Goal: Task Accomplishment & Management: Use online tool/utility

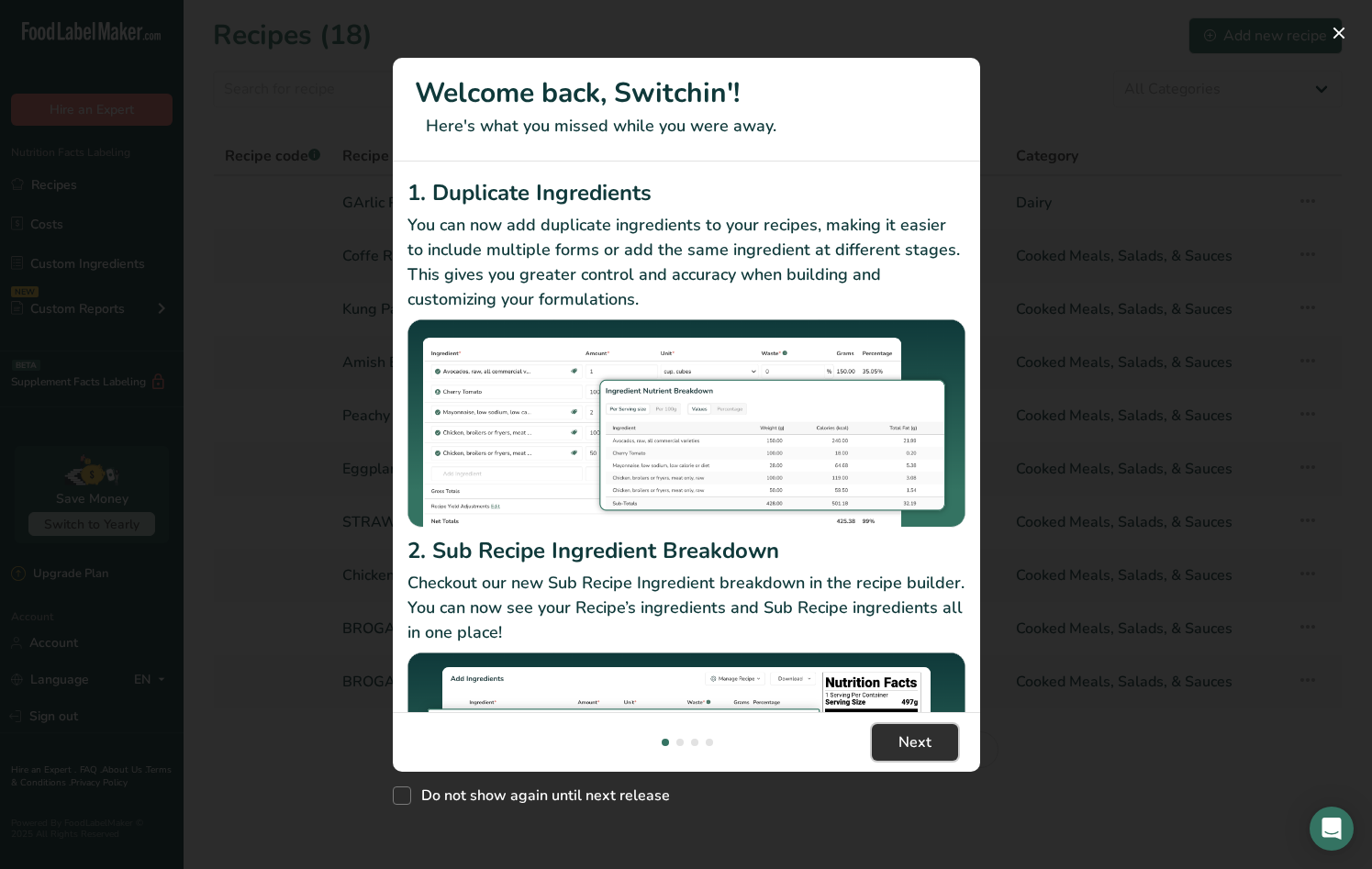
click at [935, 755] on button "Next" at bounding box center [915, 741] width 86 height 37
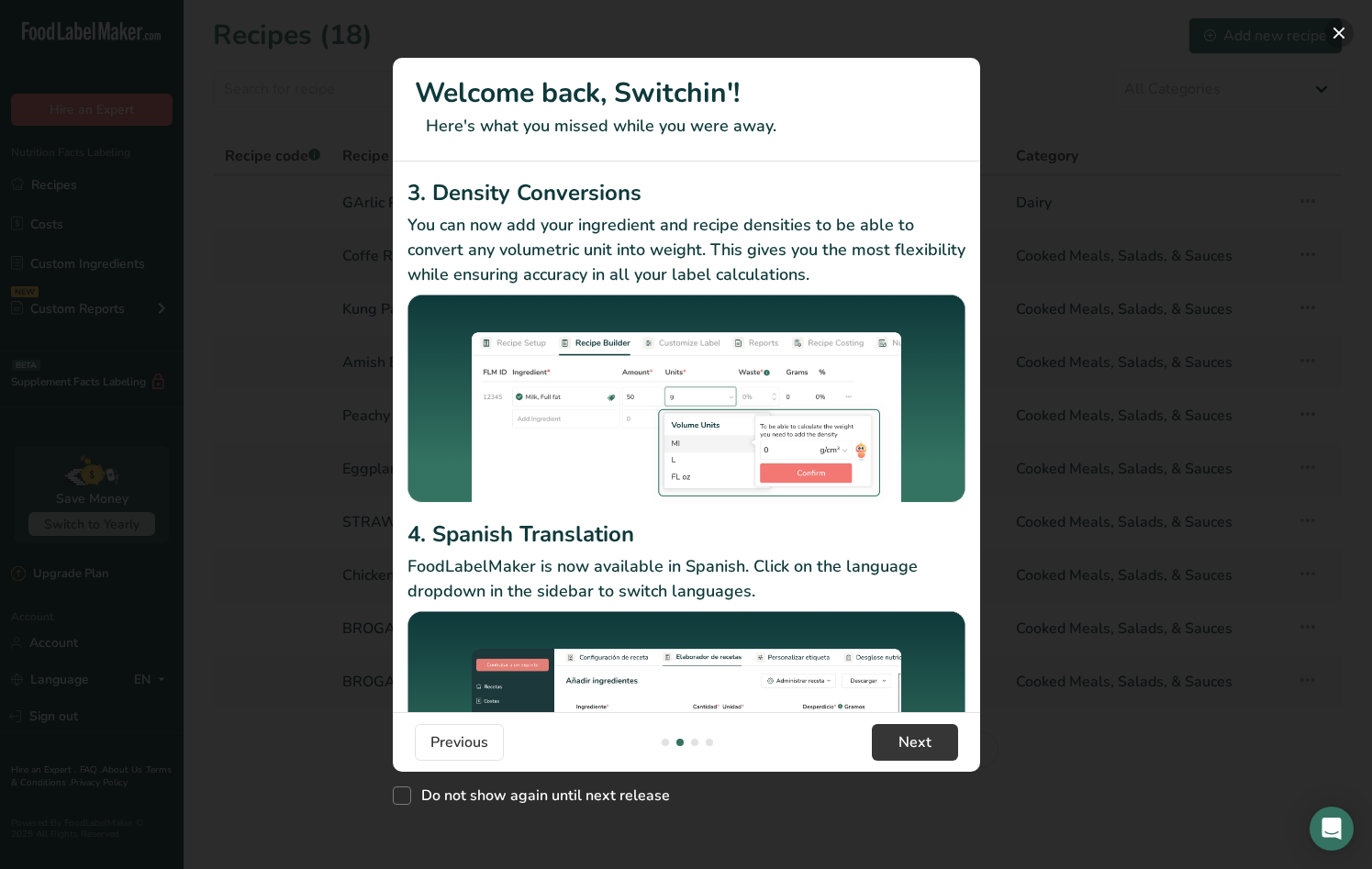
click at [1346, 36] on button "New Features" at bounding box center [1338, 32] width 29 height 29
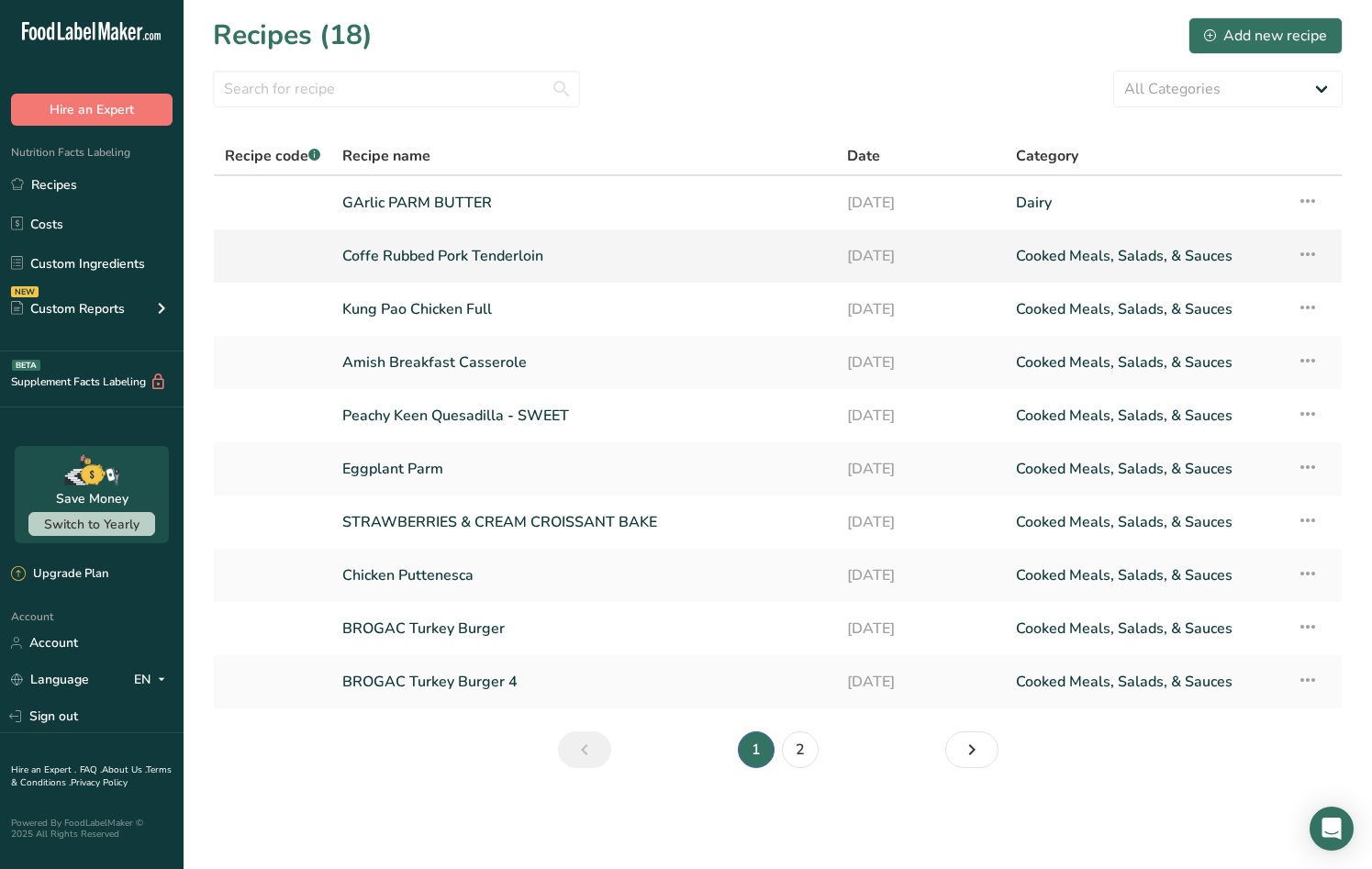
click at [612, 259] on link "Coffe Rubbed Pork Tenderloin" at bounding box center [583, 256] width 483 height 39
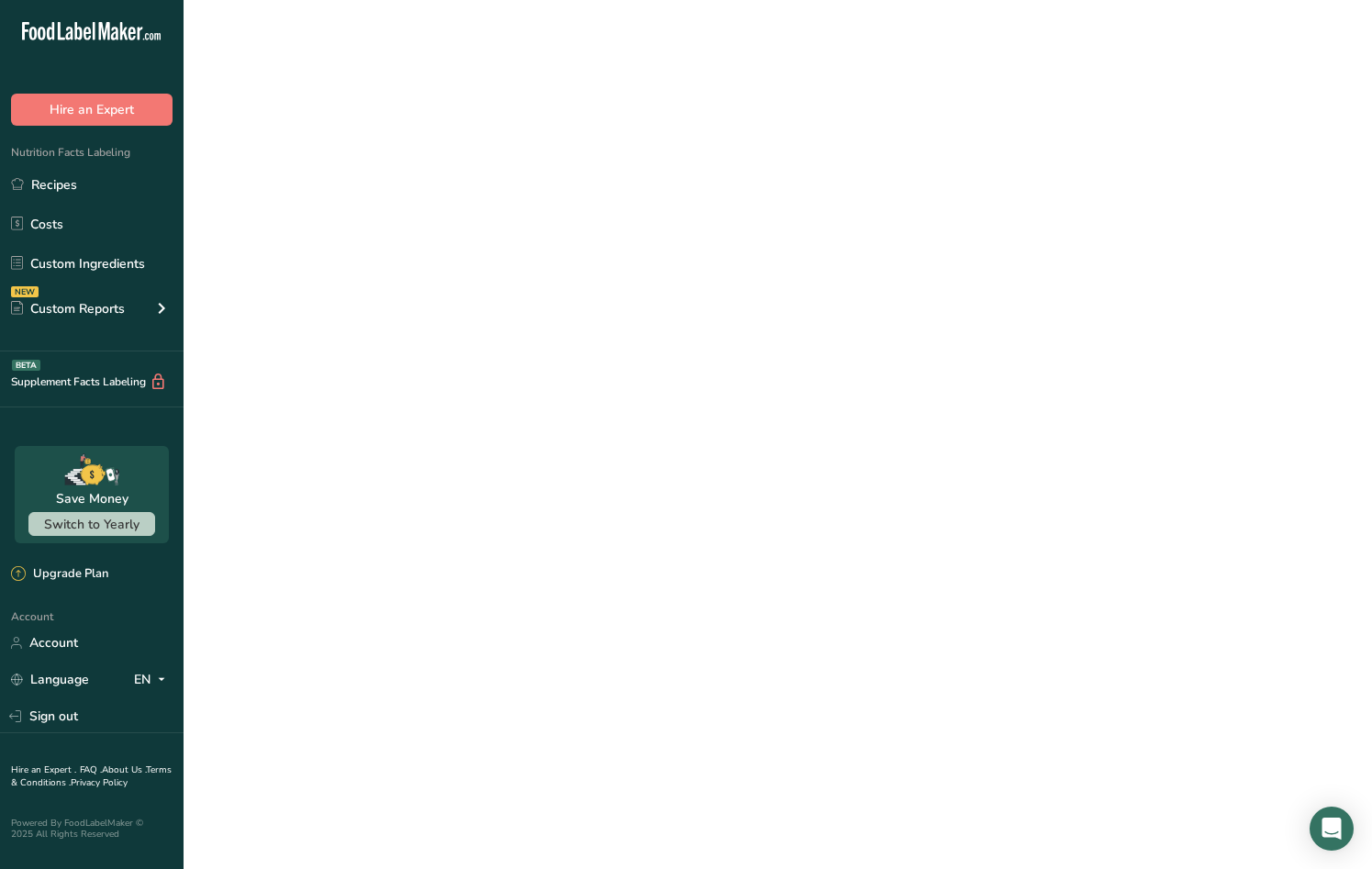
click at [612, 259] on link "Coffe Rubbed Pork Tenderloin" at bounding box center [583, 256] width 483 height 39
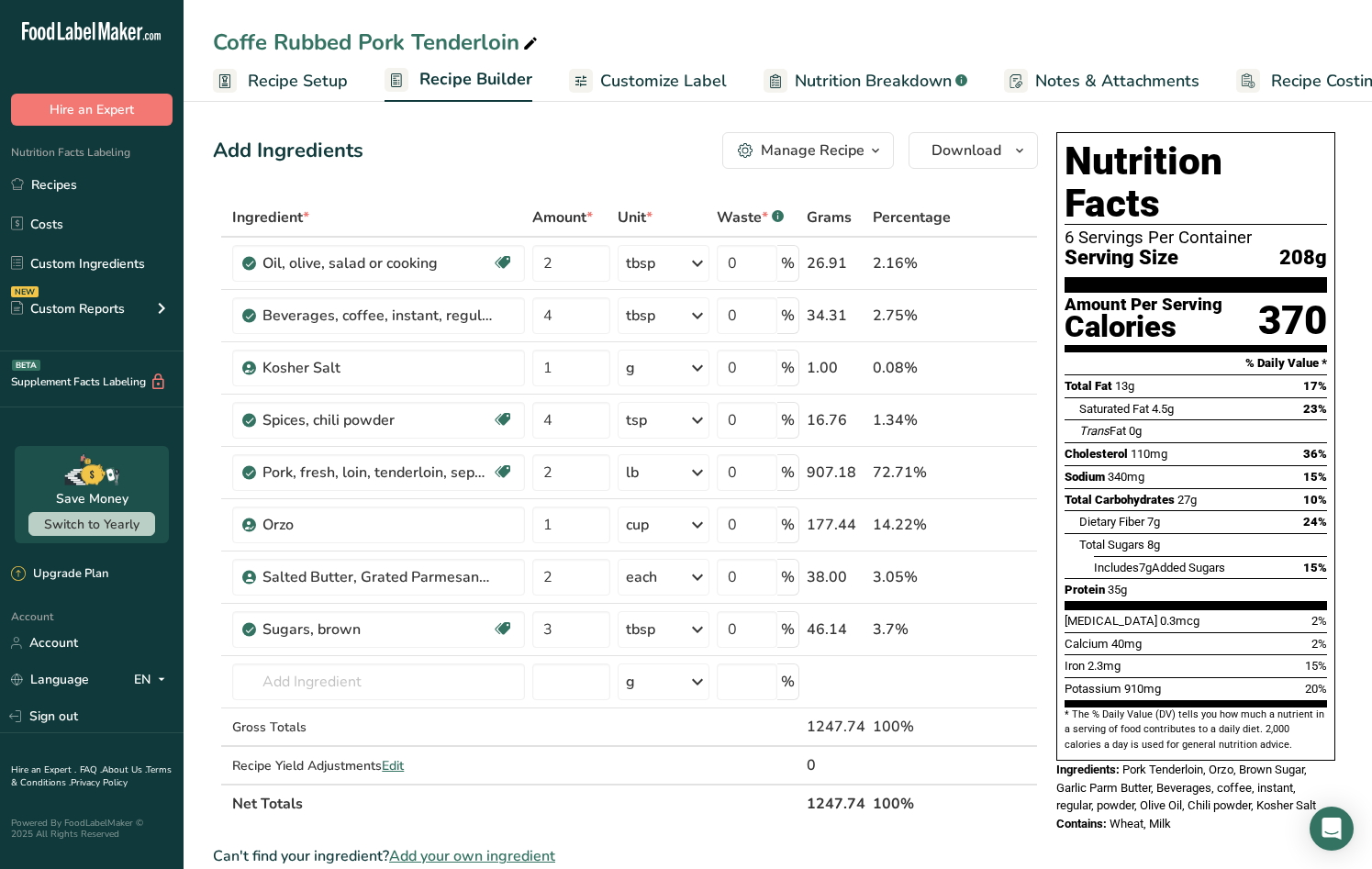
click at [1288, 99] on link "Recipe Costing" at bounding box center [1309, 81] width 146 height 42
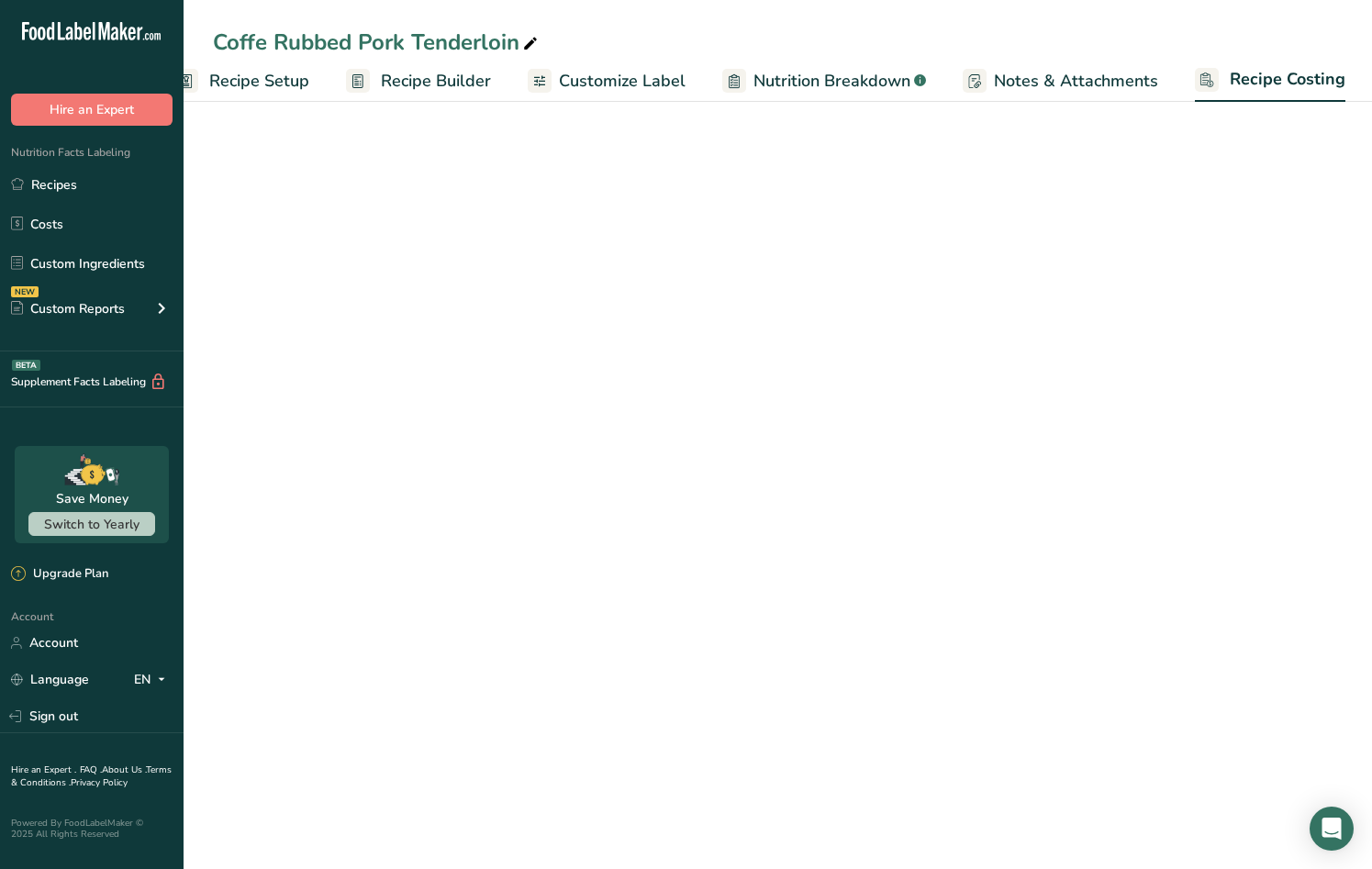
select select "5"
select select "12"
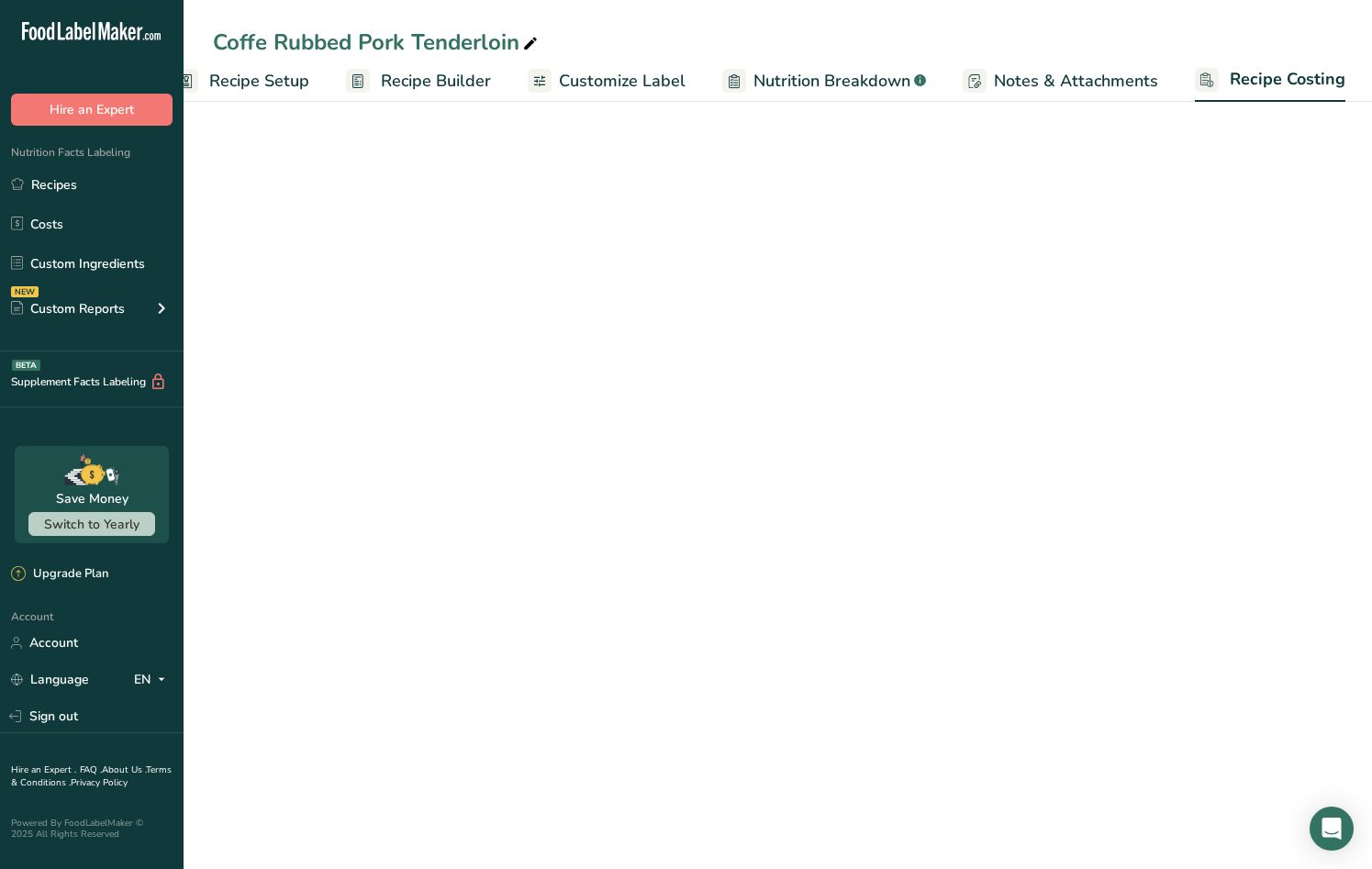
select select "12"
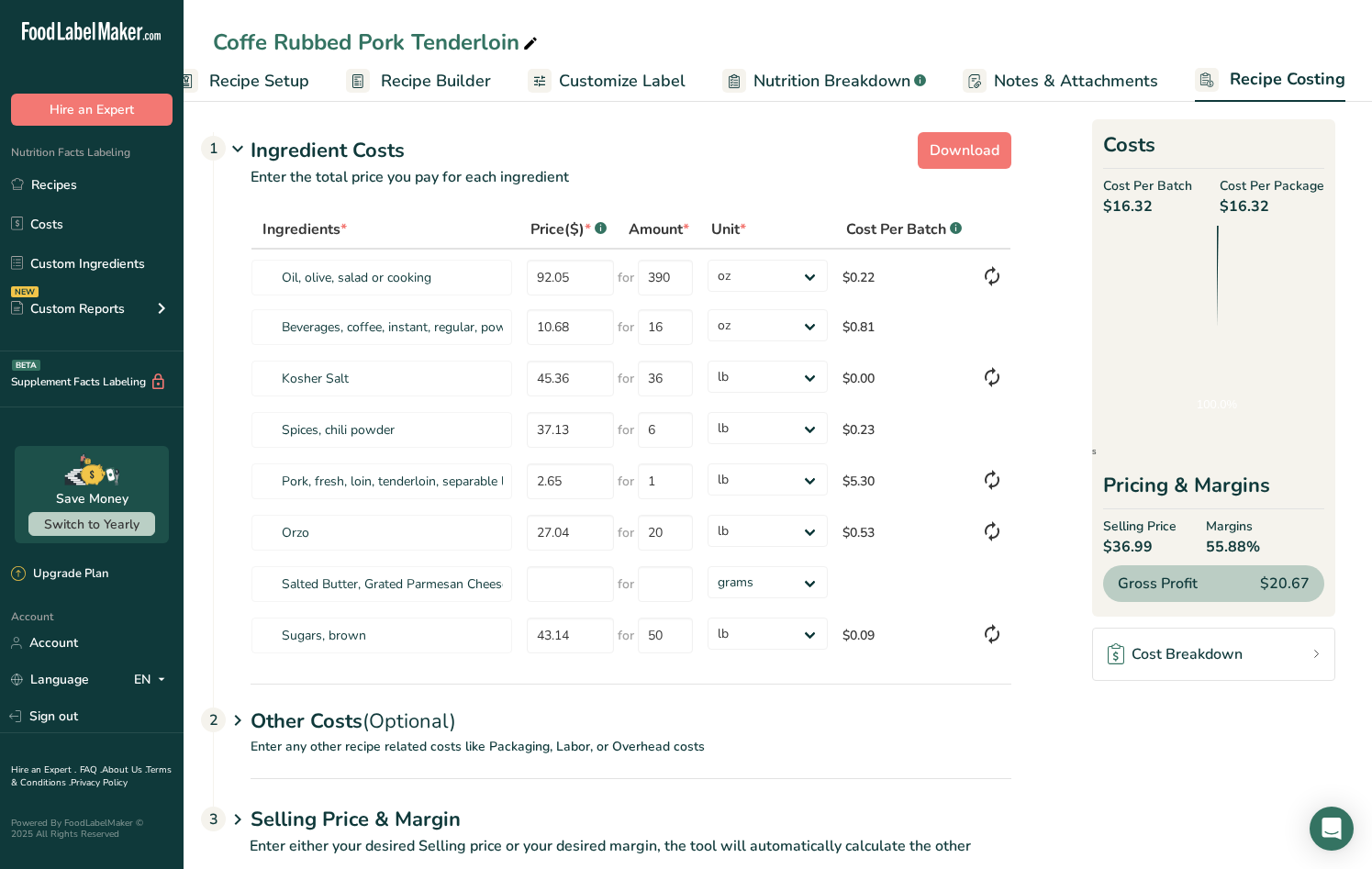
scroll to position [0, 40]
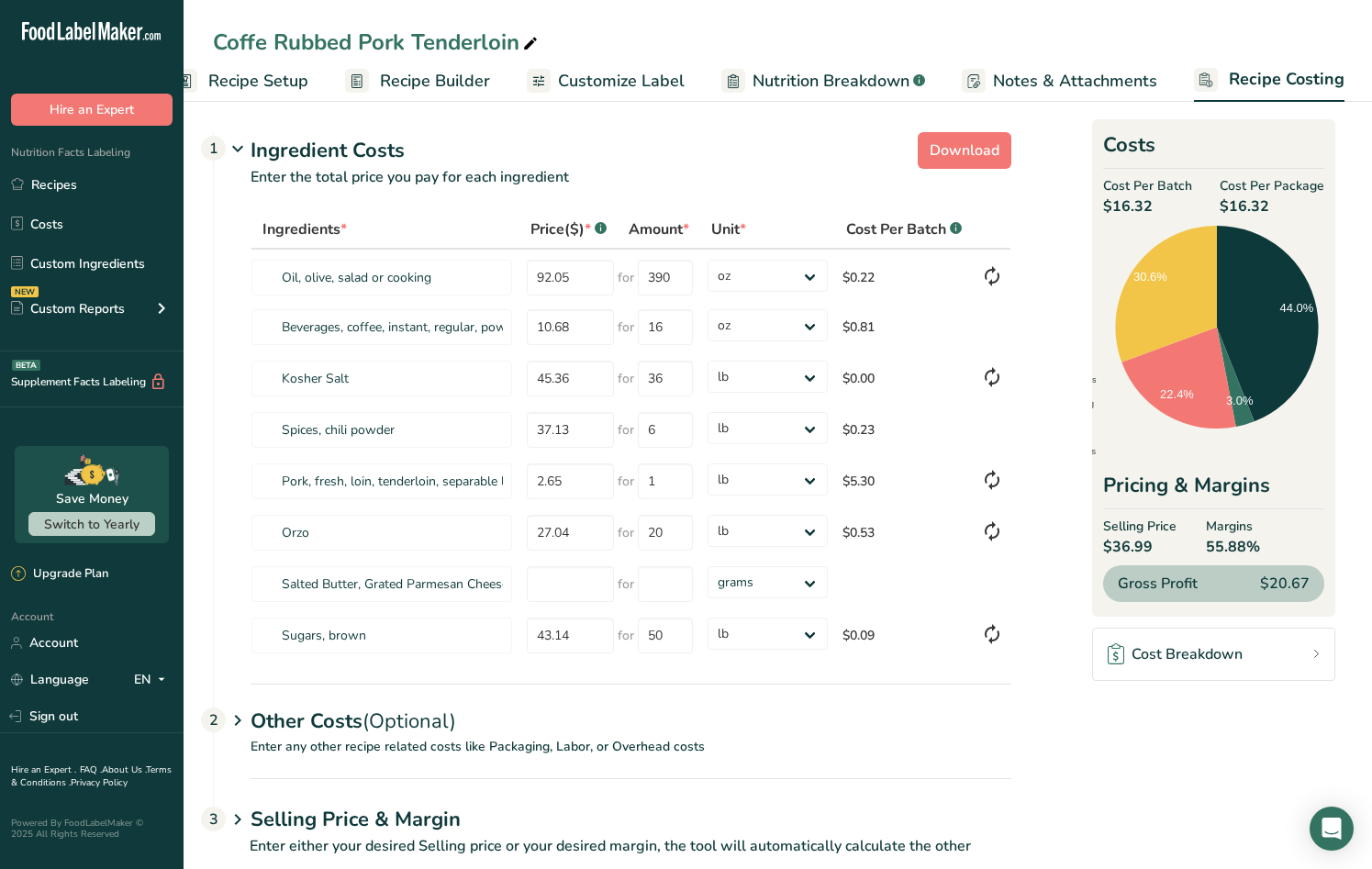
drag, startPoint x: 1154, startPoint y: 544, endPoint x: 1111, endPoint y: 540, distance: 43.2
click at [1111, 540] on span "$36.99" at bounding box center [1140, 546] width 74 height 22
